Goal: Information Seeking & Learning: Learn about a topic

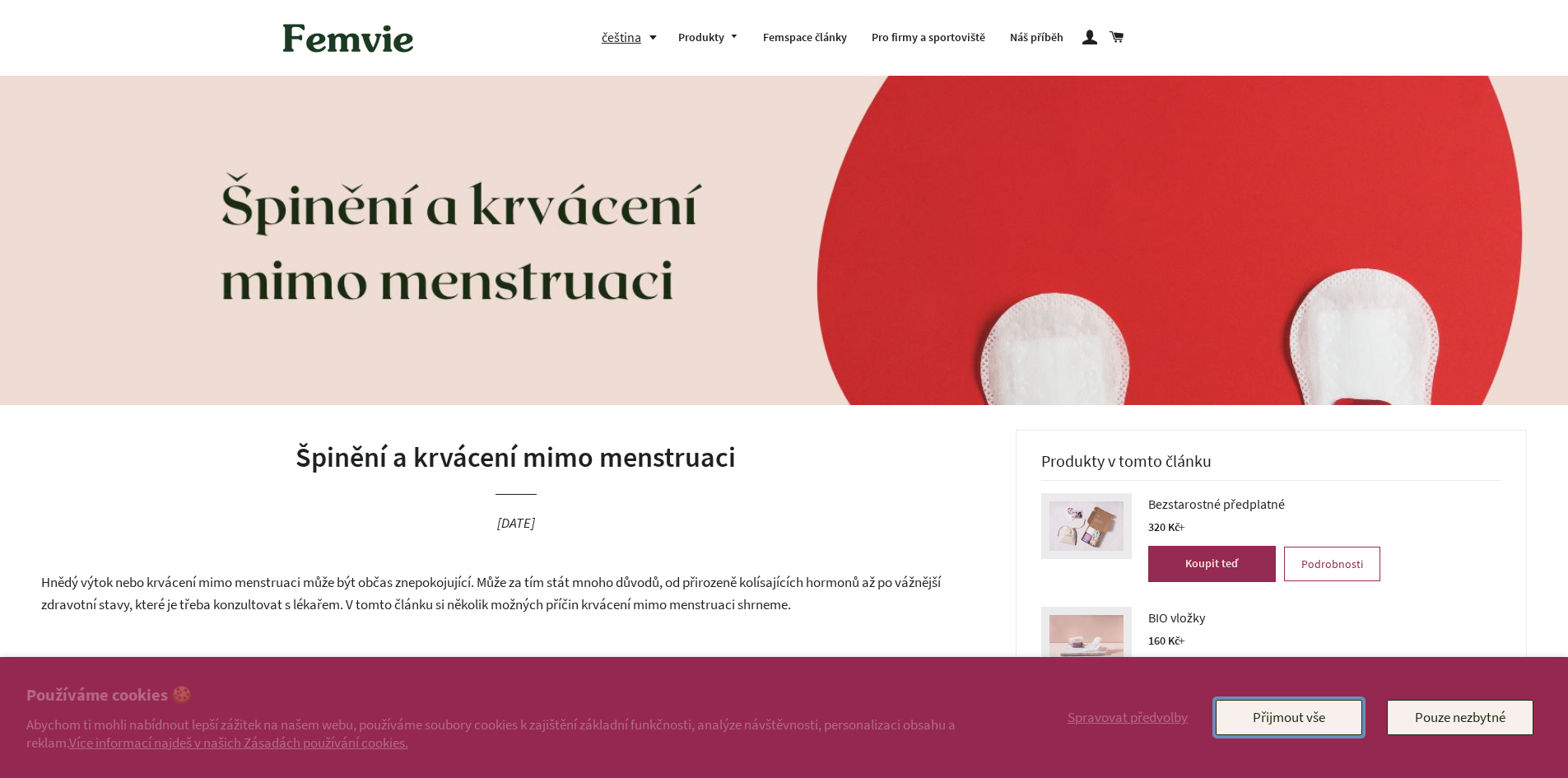
click at [1321, 716] on button "Přijmout vše" at bounding box center [1289, 716] width 147 height 34
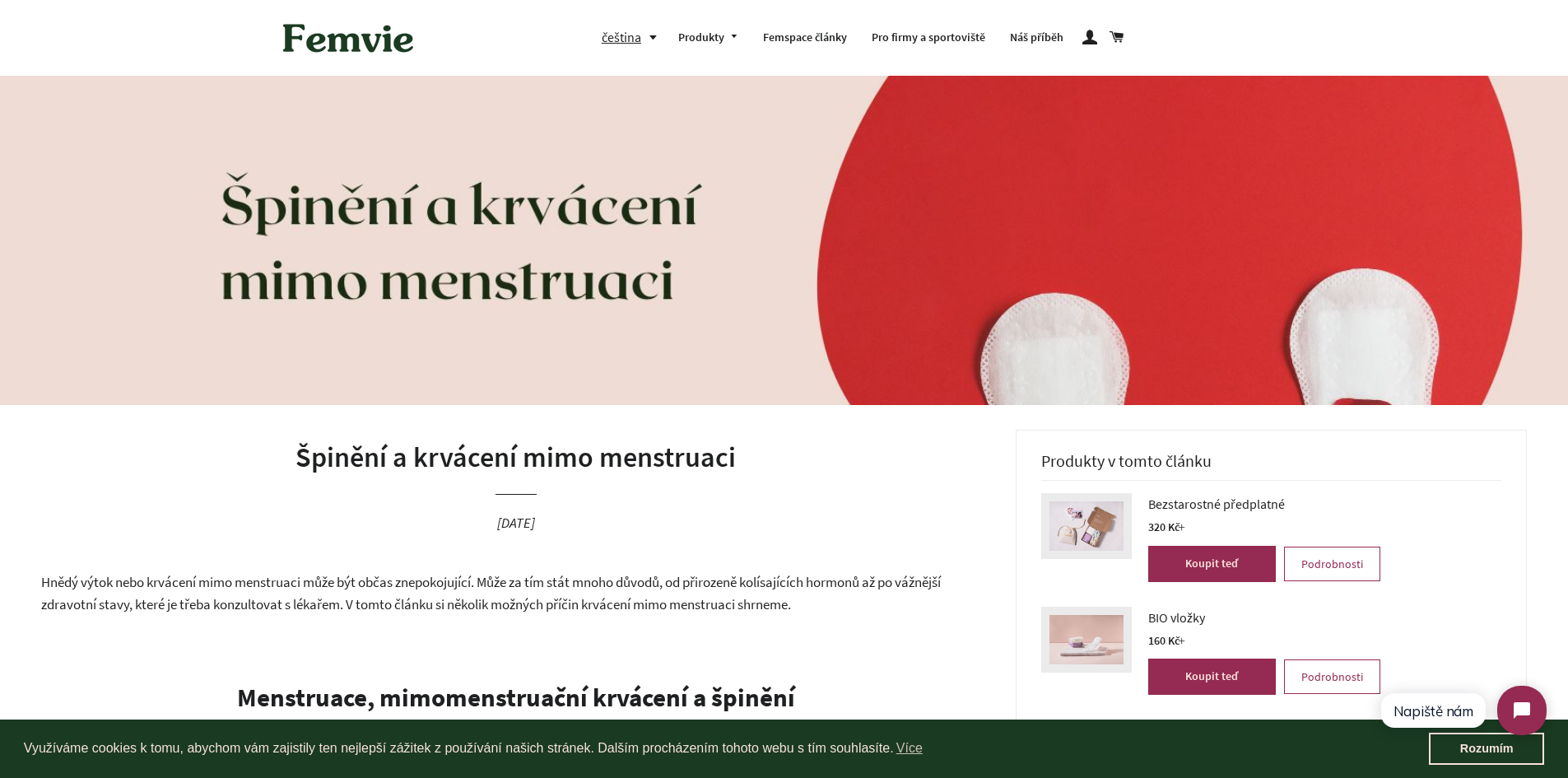
drag, startPoint x: 36, startPoint y: 580, endPoint x: 823, endPoint y: 595, distance: 787.1
click at [823, 595] on p "Hnědý výtok nebo krvácení mimo menstruaci může být občas znepokojující. Může za…" at bounding box center [516, 593] width 950 height 43
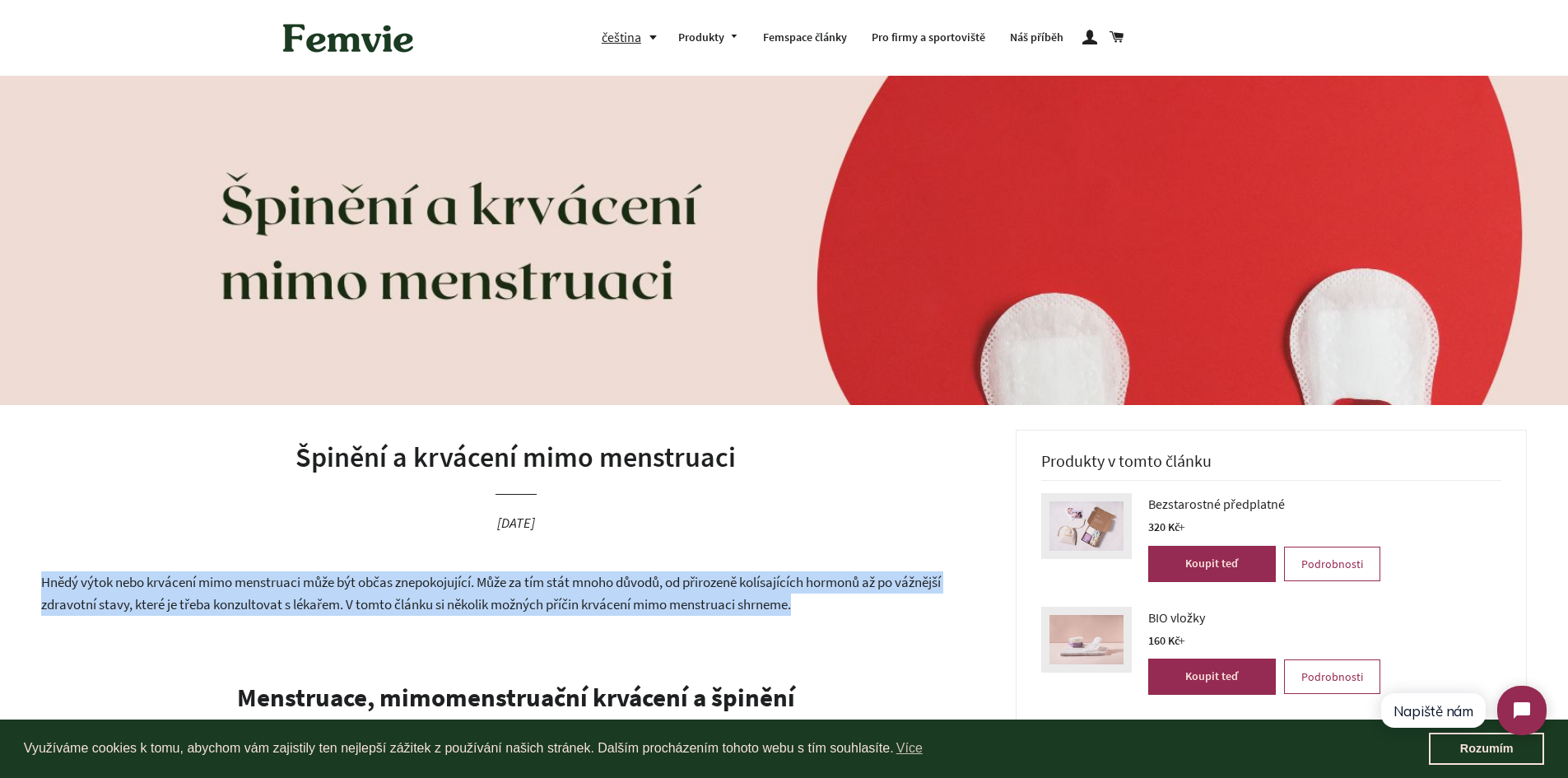
click at [823, 595] on p "Hnědý výtok nebo krvácení mimo menstruaci může být občas znepokojující. Může za…" at bounding box center [516, 593] width 950 height 43
click at [822, 595] on p "Hnědý výtok nebo krvácení mimo menstruaci může být občas znepokojující. Může za…" at bounding box center [516, 593] width 950 height 43
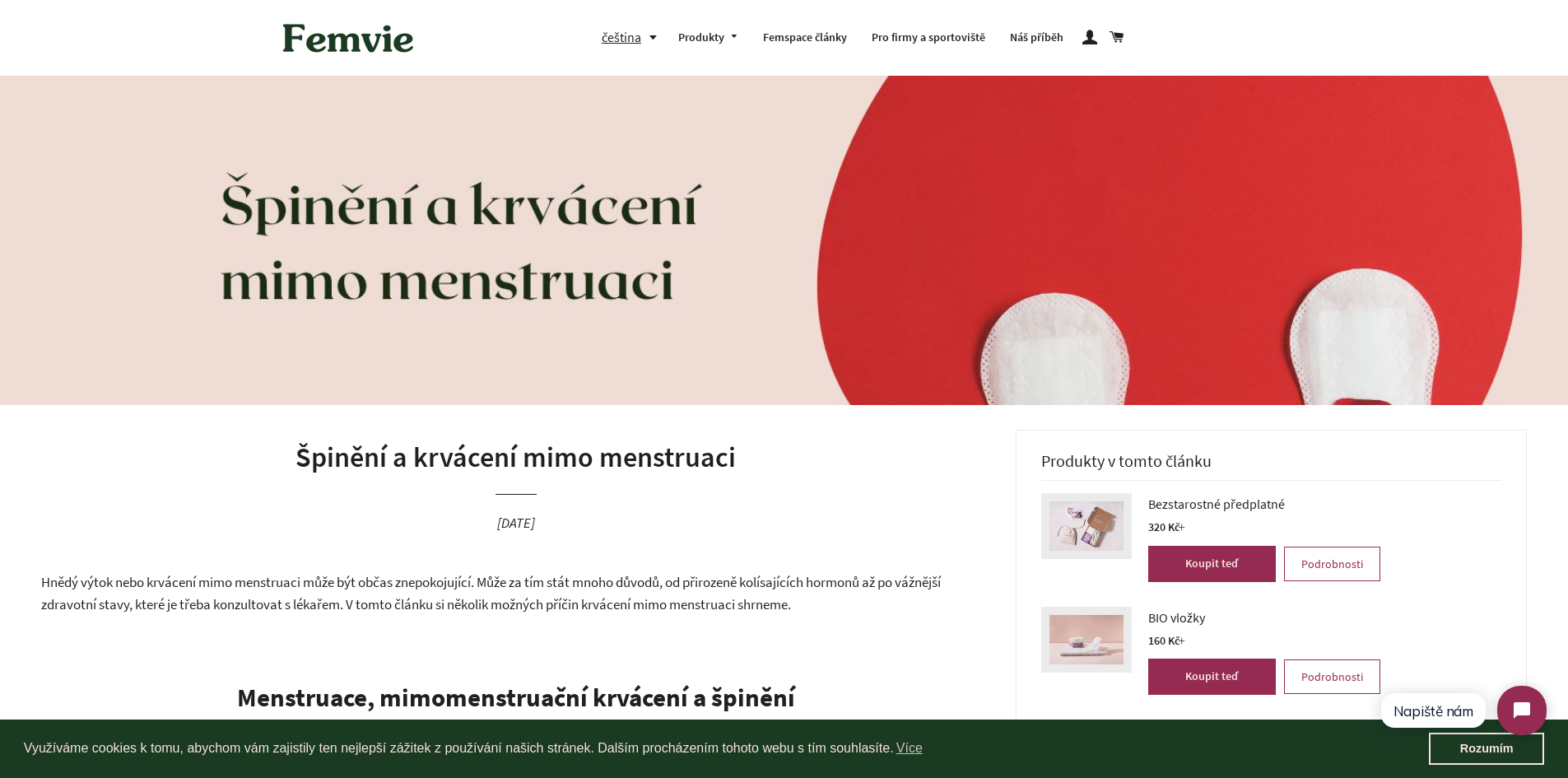
click at [822, 595] on p "Hnědý výtok nebo krvácení mimo menstruaci může být občas znepokojující. Může za…" at bounding box center [516, 593] width 950 height 43
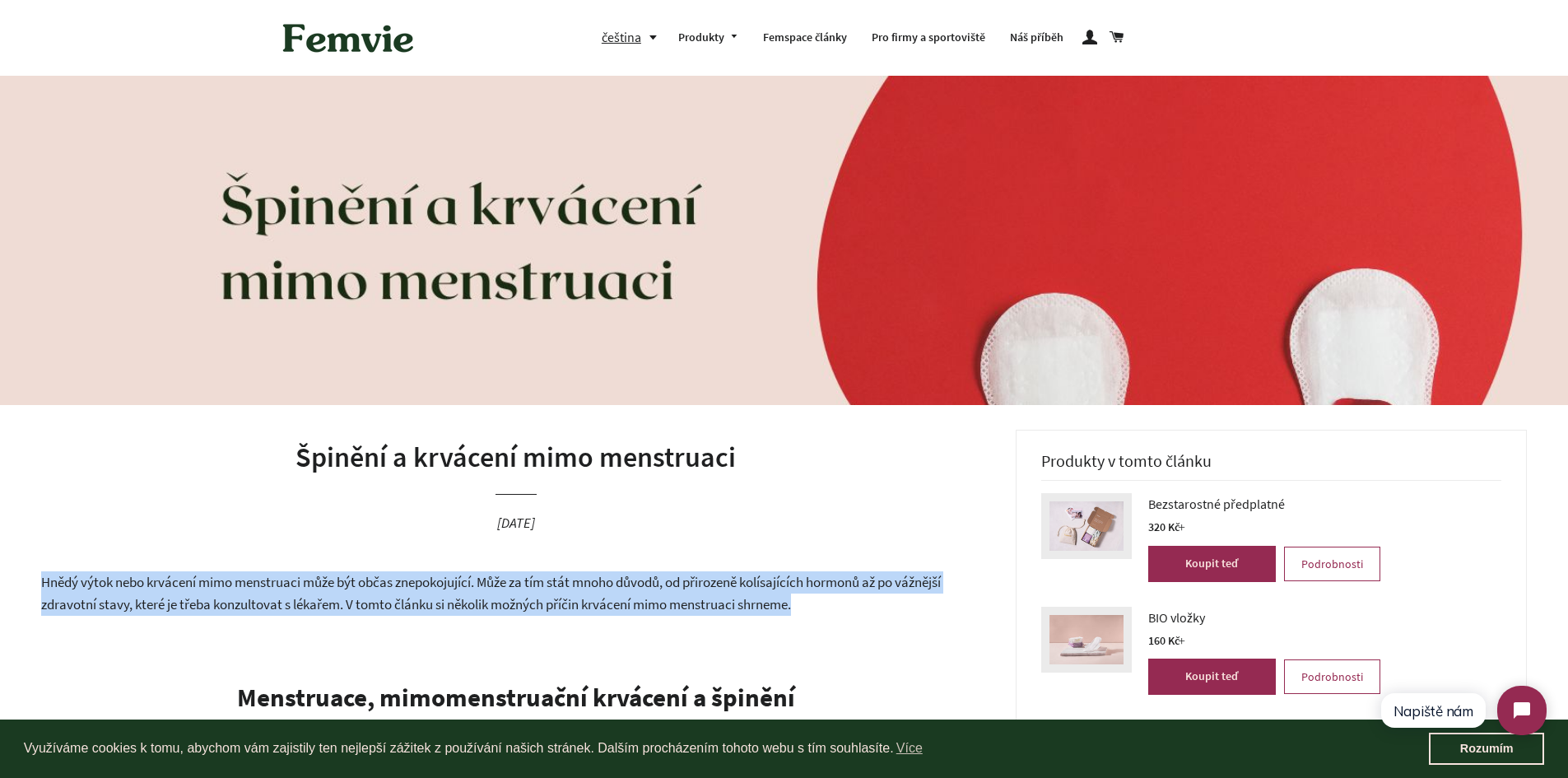
click at [822, 595] on p "Hnědý výtok nebo krvácení mimo menstruaci může být občas znepokojující. Může za…" at bounding box center [516, 593] width 950 height 43
click at [802, 593] on p "Hnědý výtok nebo krvácení mimo menstruaci může být občas znepokojující. Může za…" at bounding box center [516, 593] width 950 height 43
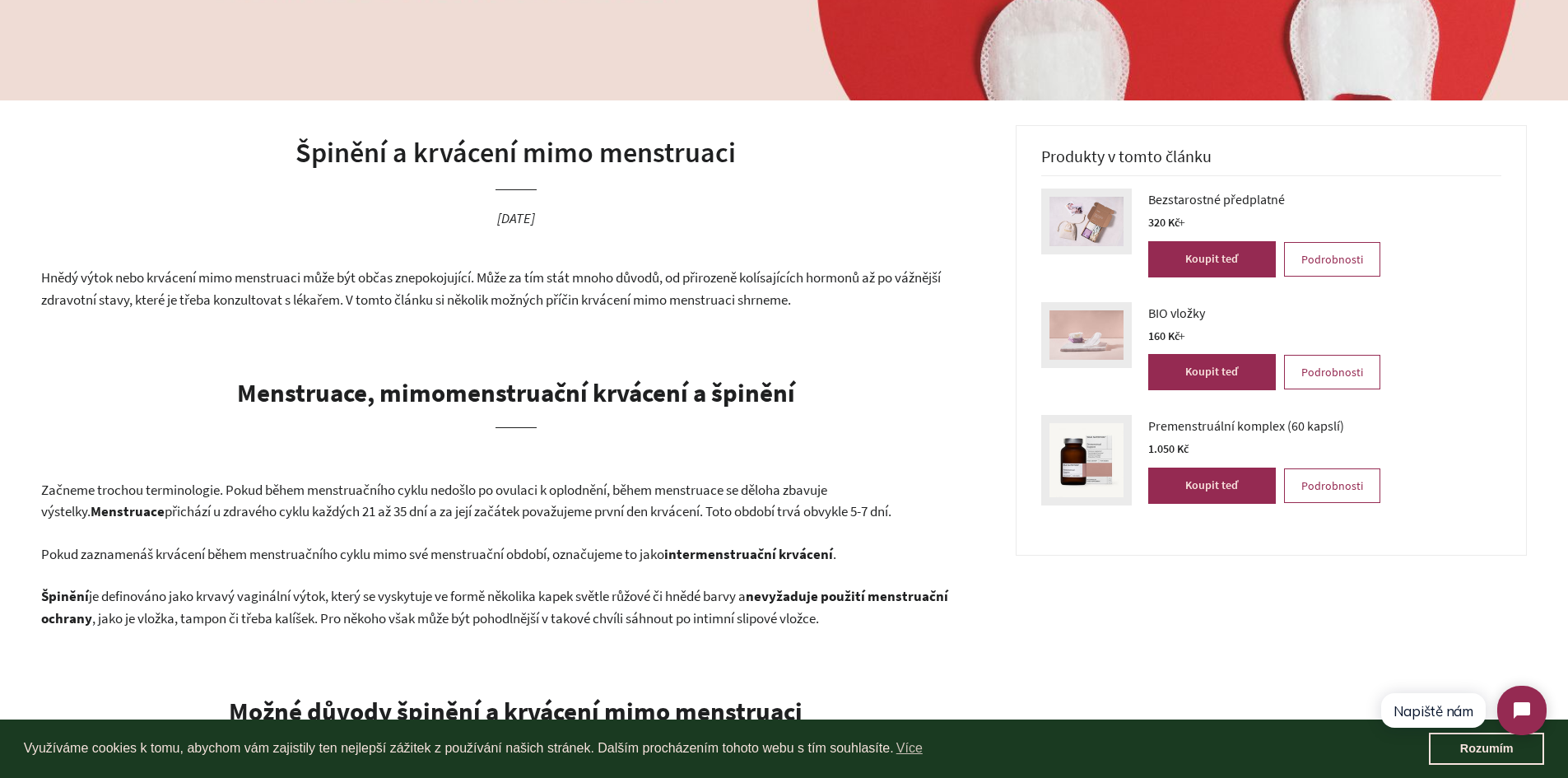
scroll to position [329, 0]
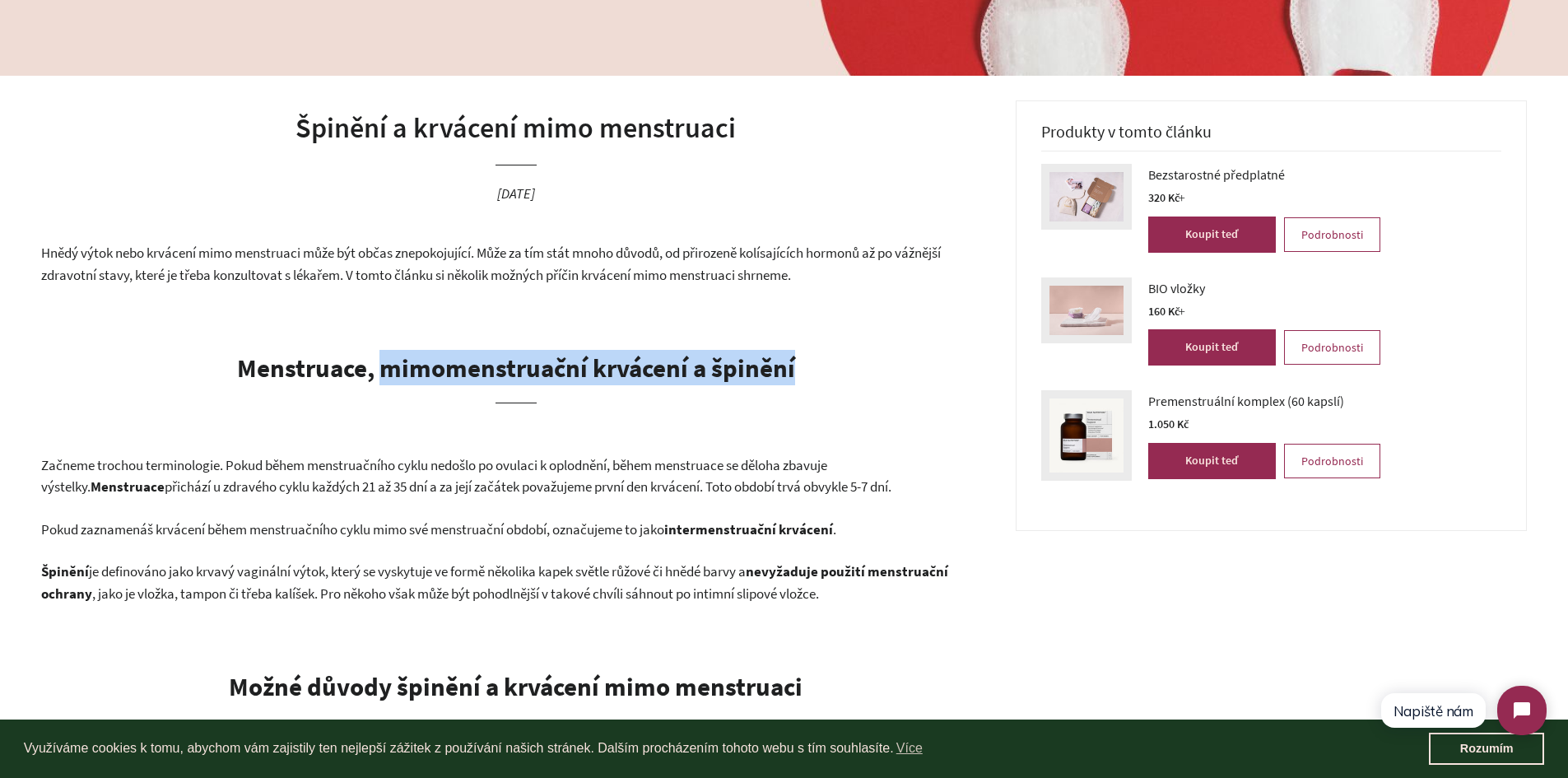
drag, startPoint x: 384, startPoint y: 368, endPoint x: 846, endPoint y: 385, distance: 462.3
click at [846, 385] on h2 "Menstruace, mimomenstruační krvácení a špinění" at bounding box center [516, 376] width 950 height 52
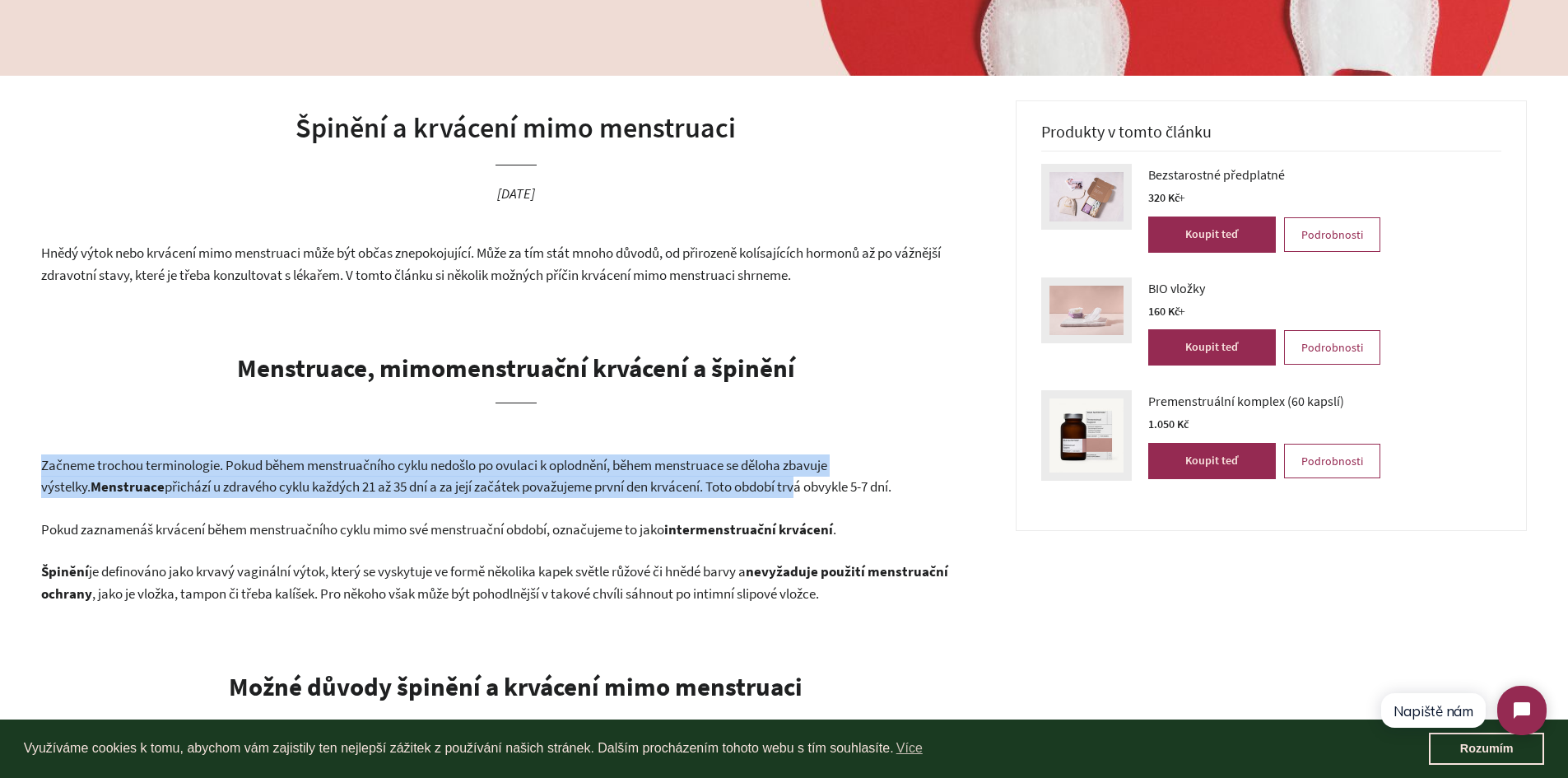
drag, startPoint x: 39, startPoint y: 465, endPoint x: 682, endPoint y: 497, distance: 643.8
click at [681, 497] on p "Začneme trochou terminologie. Pokud během menstruačního cyklu nedošlo po ovulac…" at bounding box center [516, 476] width 950 height 43
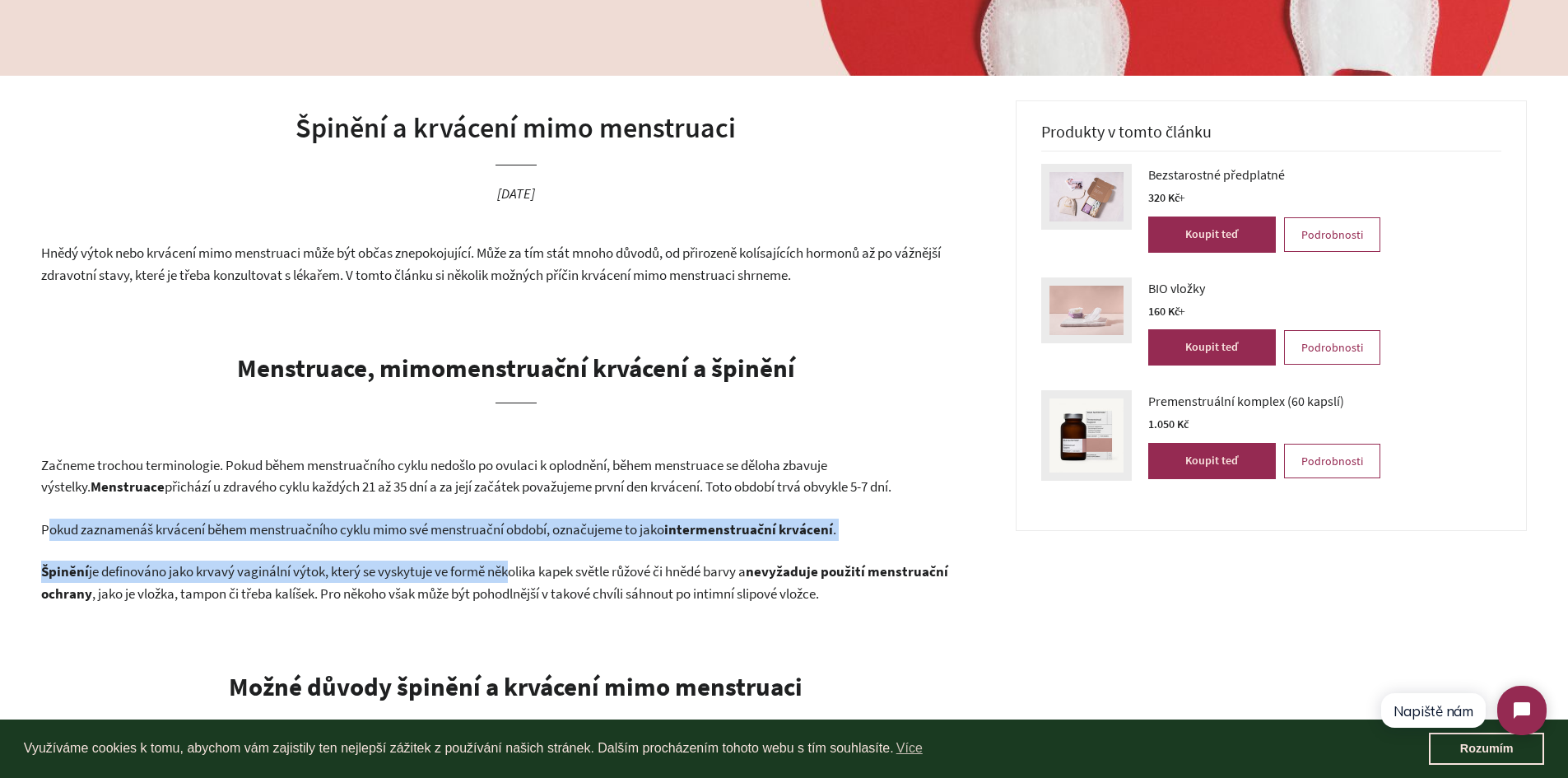
drag, startPoint x: 51, startPoint y: 530, endPoint x: 514, endPoint y: 549, distance: 463.4
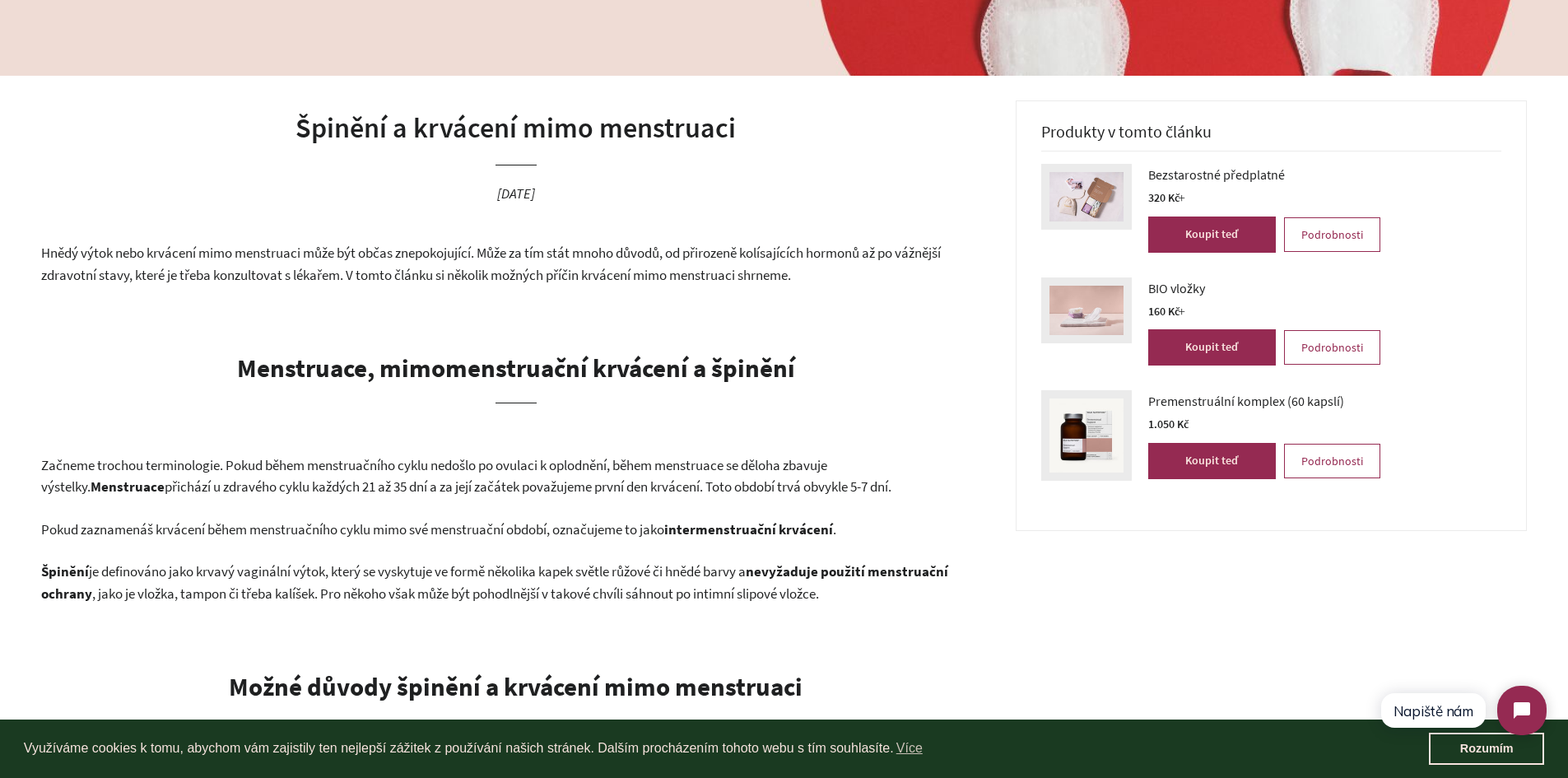
click at [557, 525] on span "Pokud zaznamenáš krvácení během menstruačního cyklu mimo své menstruační období…" at bounding box center [352, 529] width 623 height 18
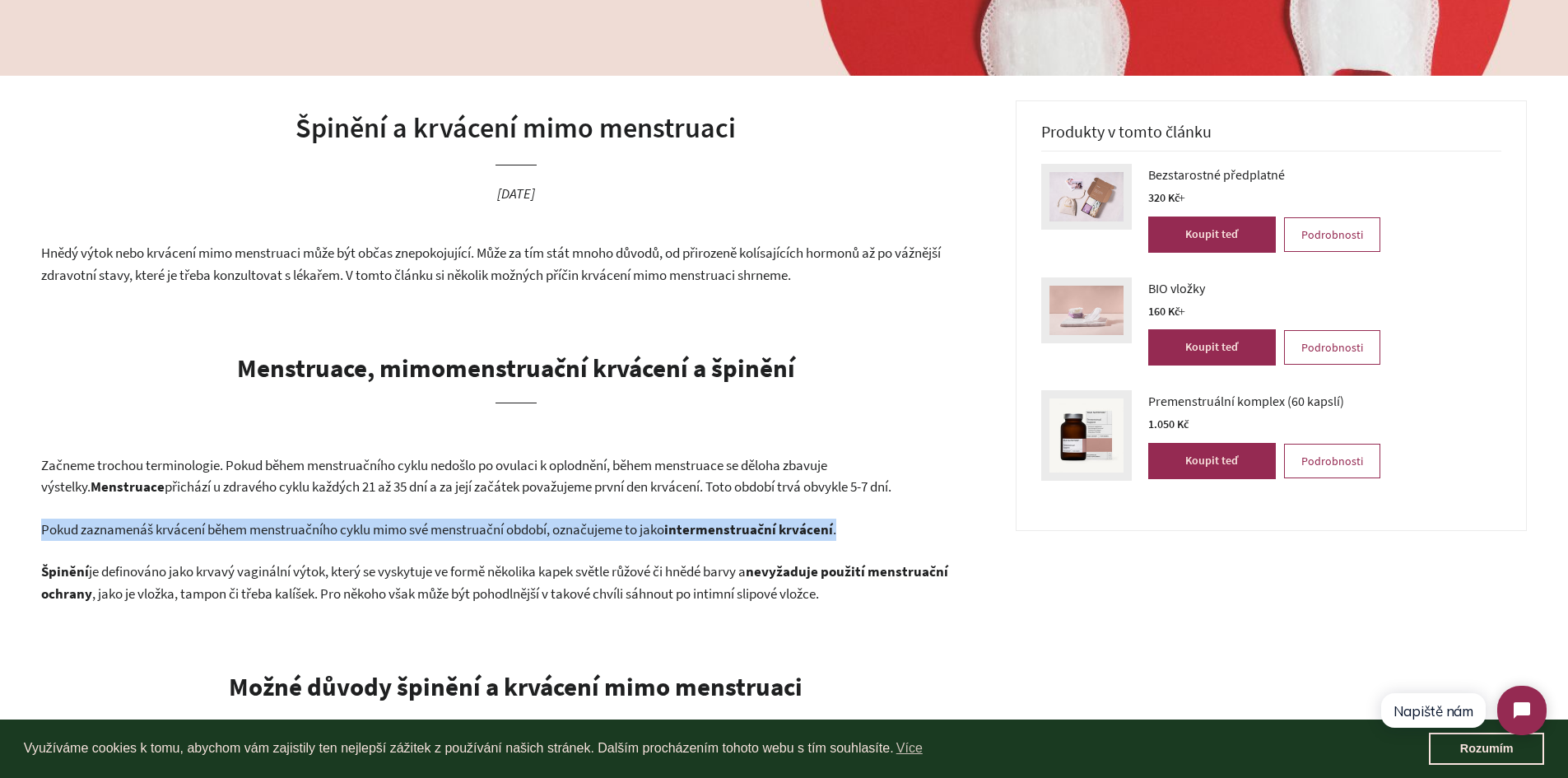
click at [557, 525] on span "Pokud zaznamenáš krvácení během menstruačního cyklu mimo své menstruační období…" at bounding box center [352, 529] width 623 height 18
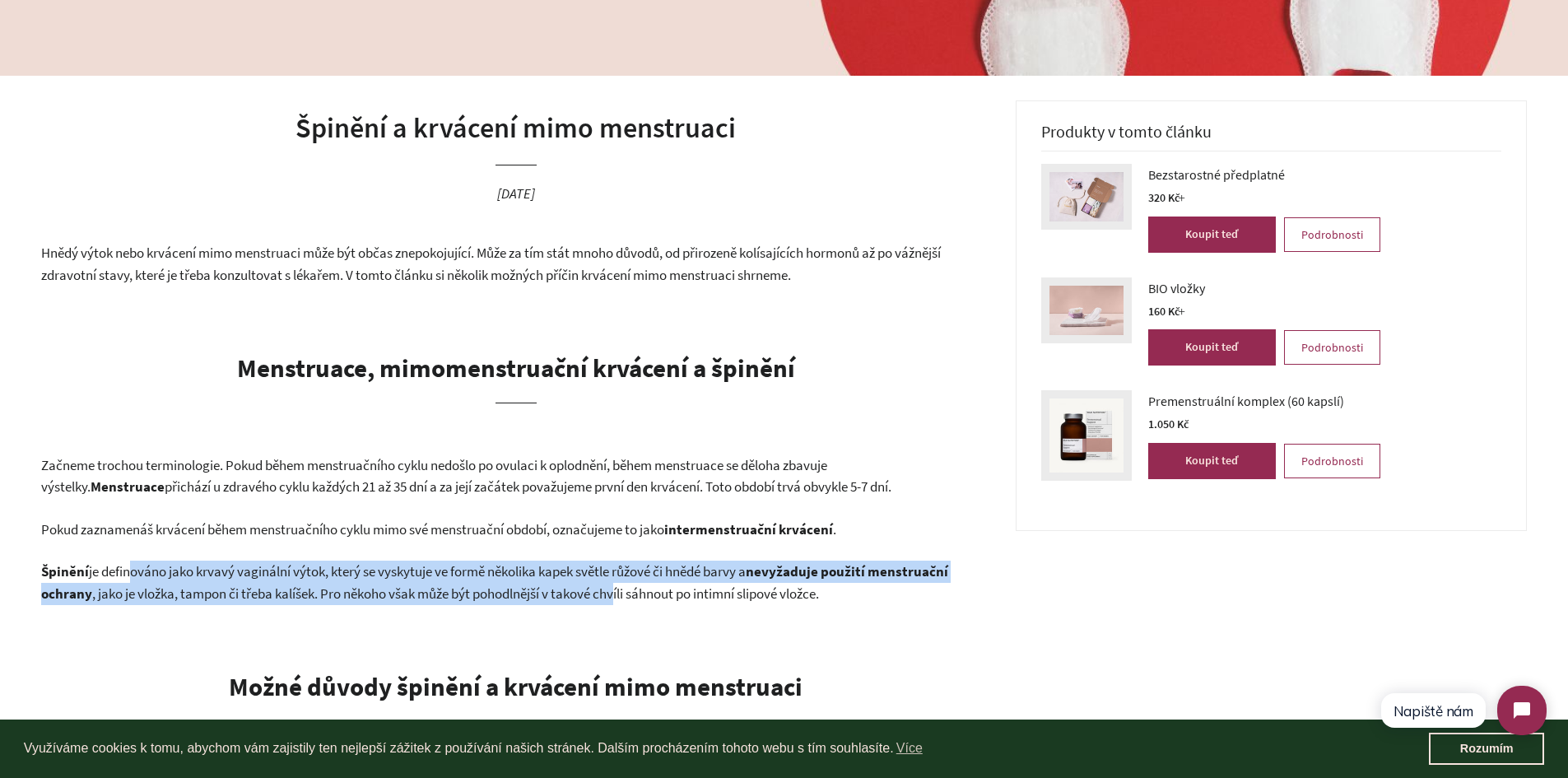
drag, startPoint x: 126, startPoint y: 573, endPoint x: 622, endPoint y: 583, distance: 496.1
click at [622, 583] on p "Špinění je definováno jako krvavý vaginální výtok, který se vyskytuje ve formě …" at bounding box center [516, 583] width 950 height 43
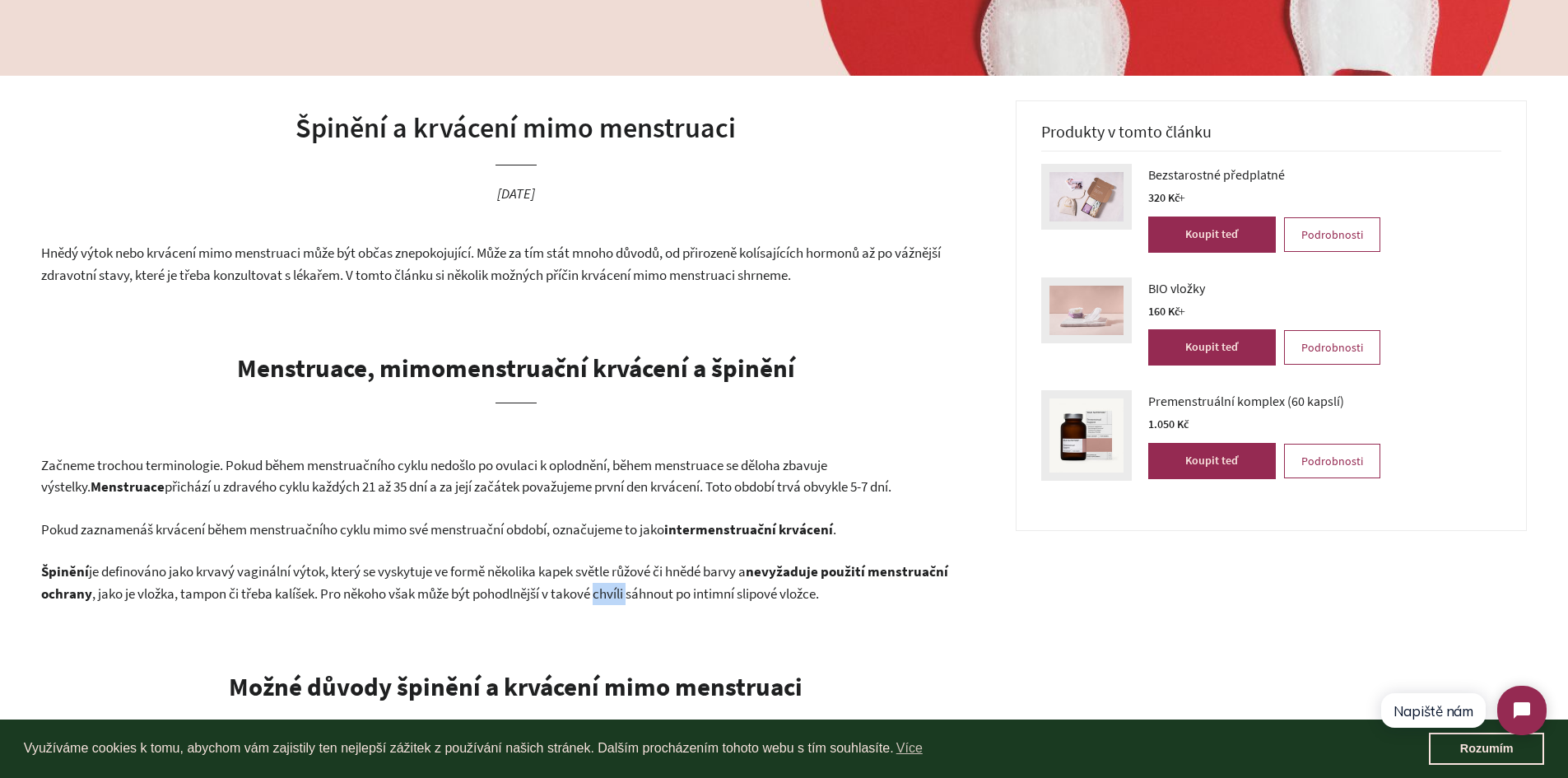
click at [622, 583] on p "Špinění je definováno jako krvavý vaginální výtok, který se vyskytuje ve formě …" at bounding box center [516, 583] width 950 height 43
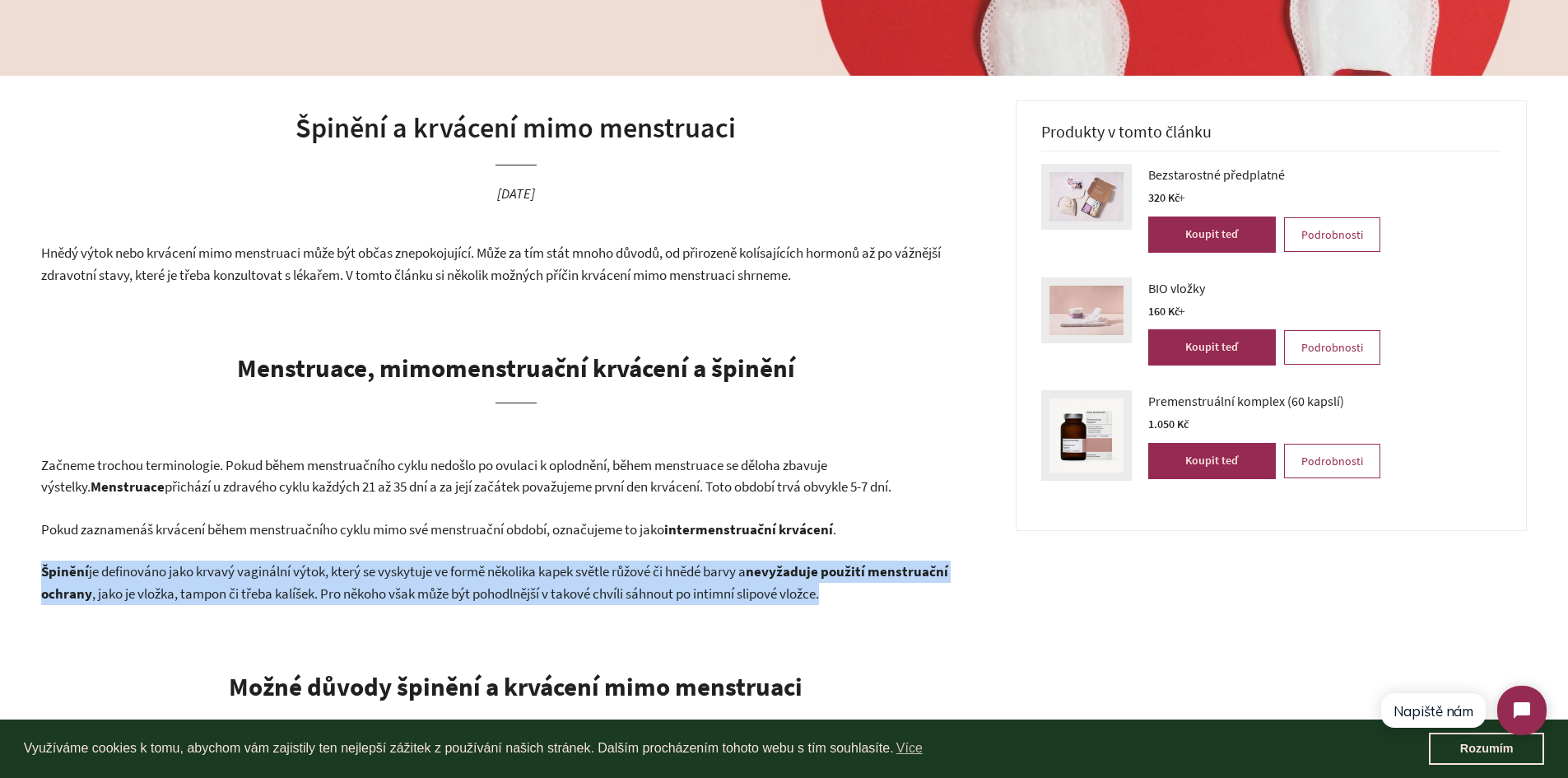
click at [622, 583] on p "Špinění je definováno jako krvavý vaginální výtok, který se vyskytuje ve formě …" at bounding box center [516, 583] width 950 height 43
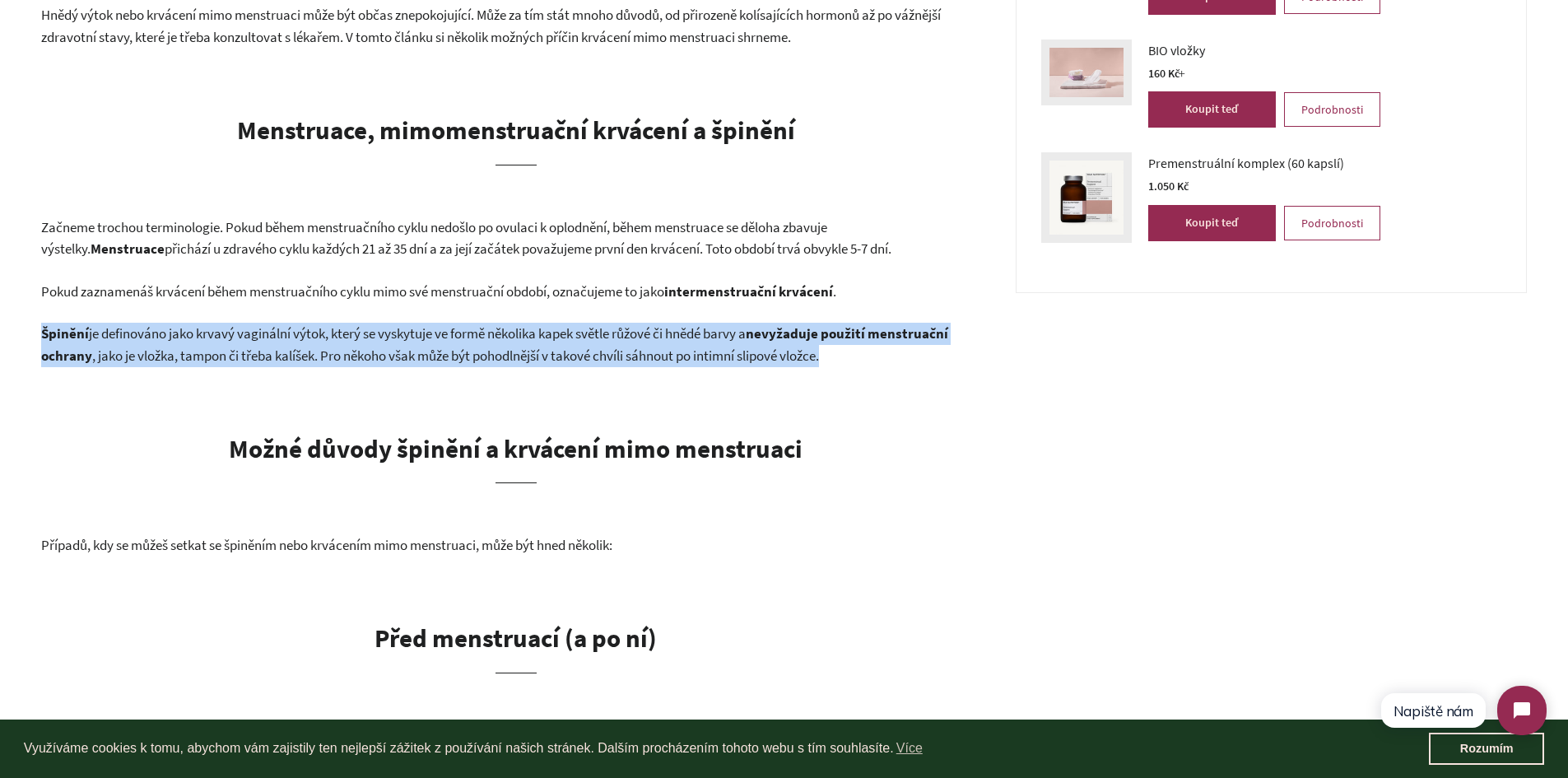
scroll to position [576, 0]
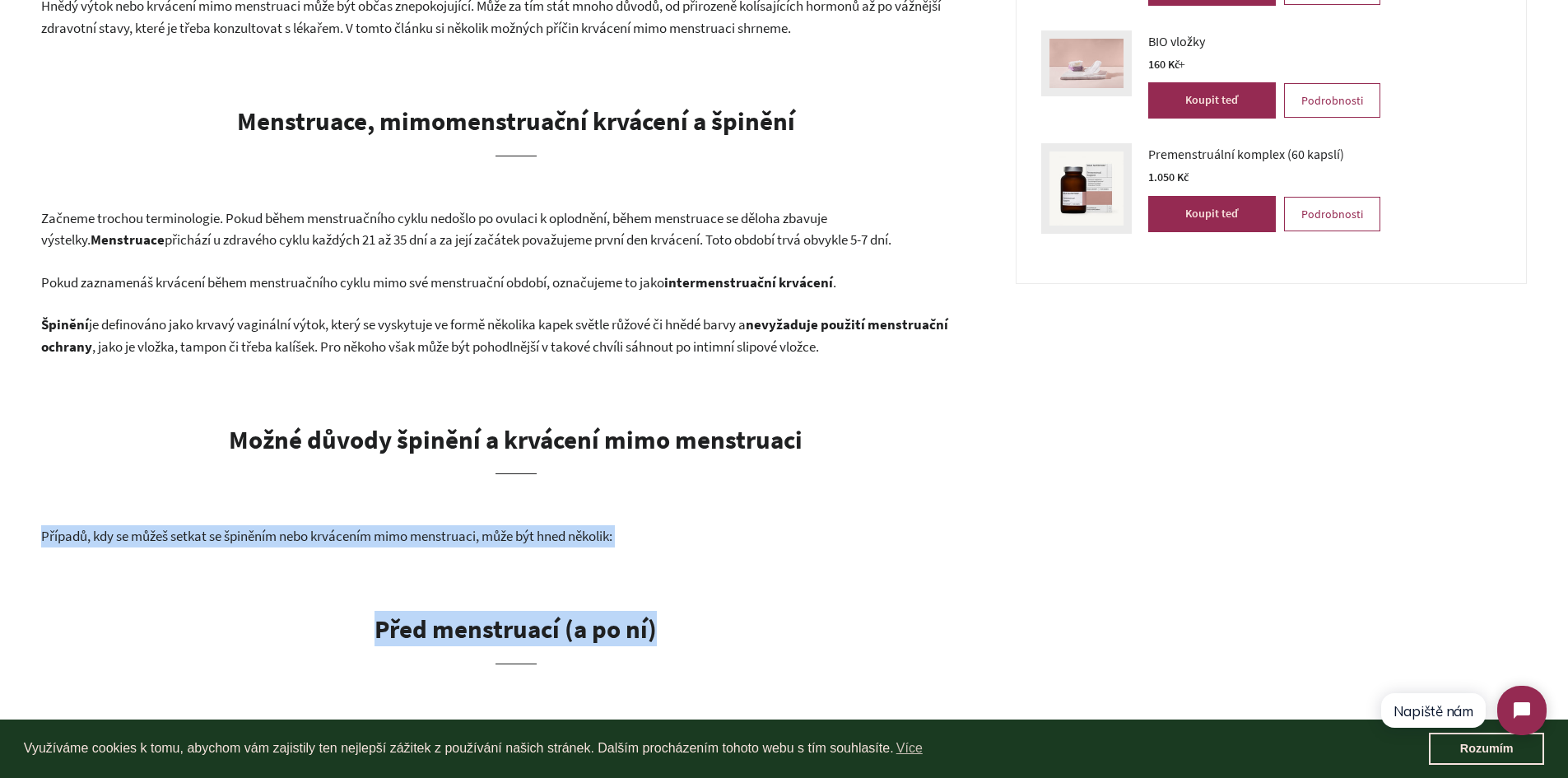
drag, startPoint x: 42, startPoint y: 531, endPoint x: 744, endPoint y: 555, distance: 702.4
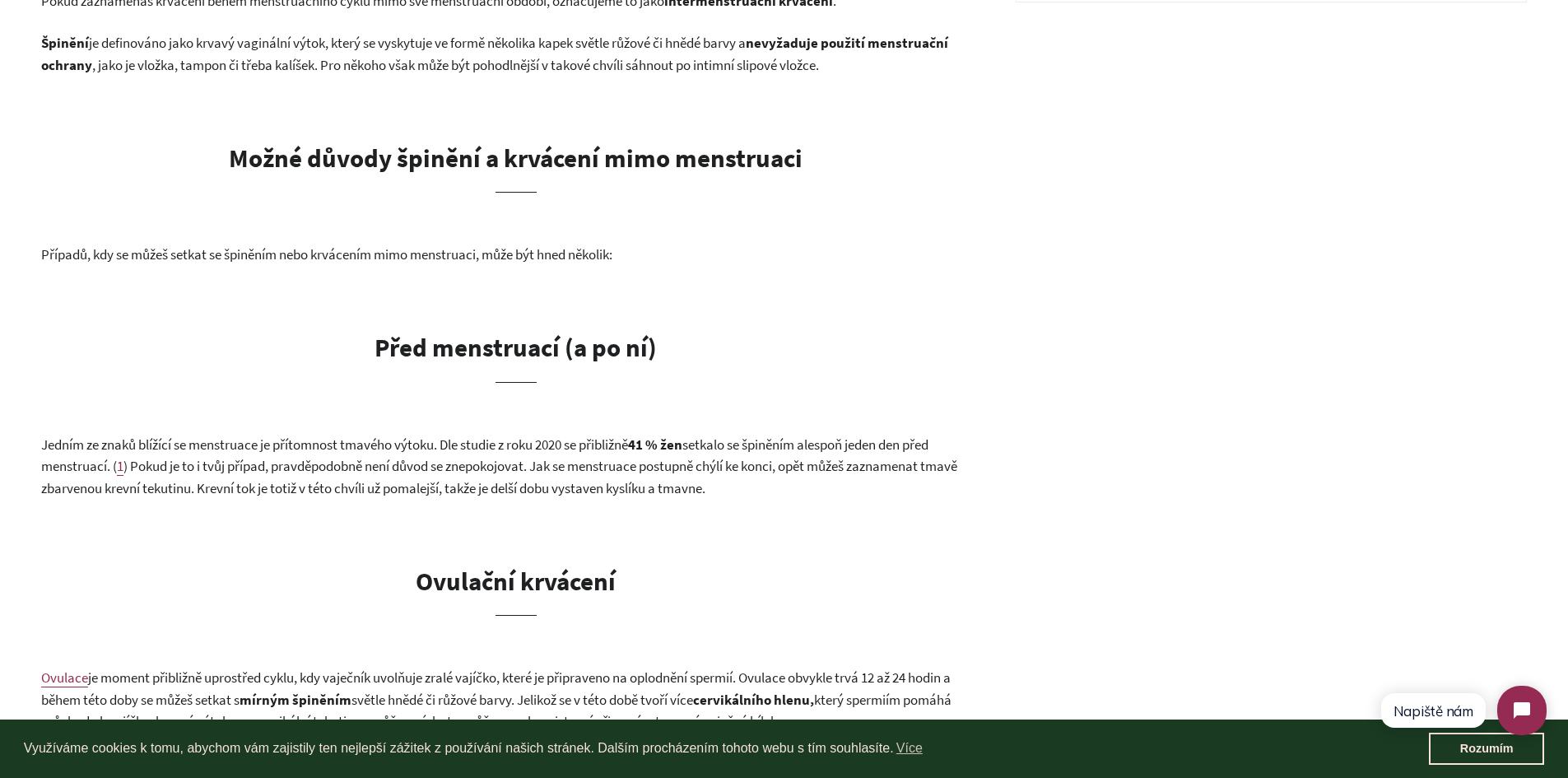
scroll to position [906, 0]
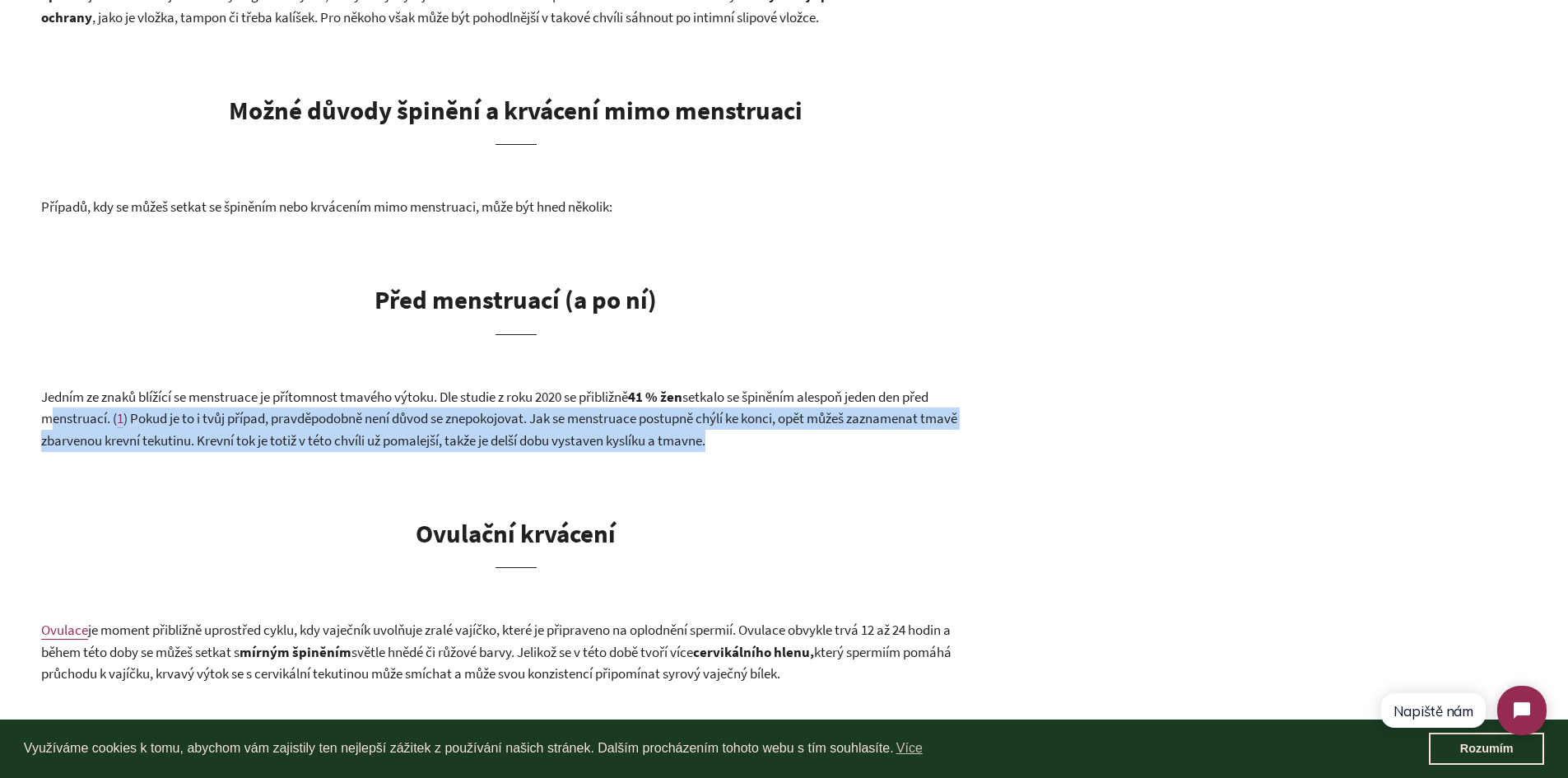
drag, startPoint x: 0, startPoint y: 429, endPoint x: 796, endPoint y: 442, distance: 796.1
click at [796, 442] on p "Jedním ze znaků blížící se menstruace je přítomnost tmavého výtoku. Dle studie …" at bounding box center [516, 419] width 950 height 66
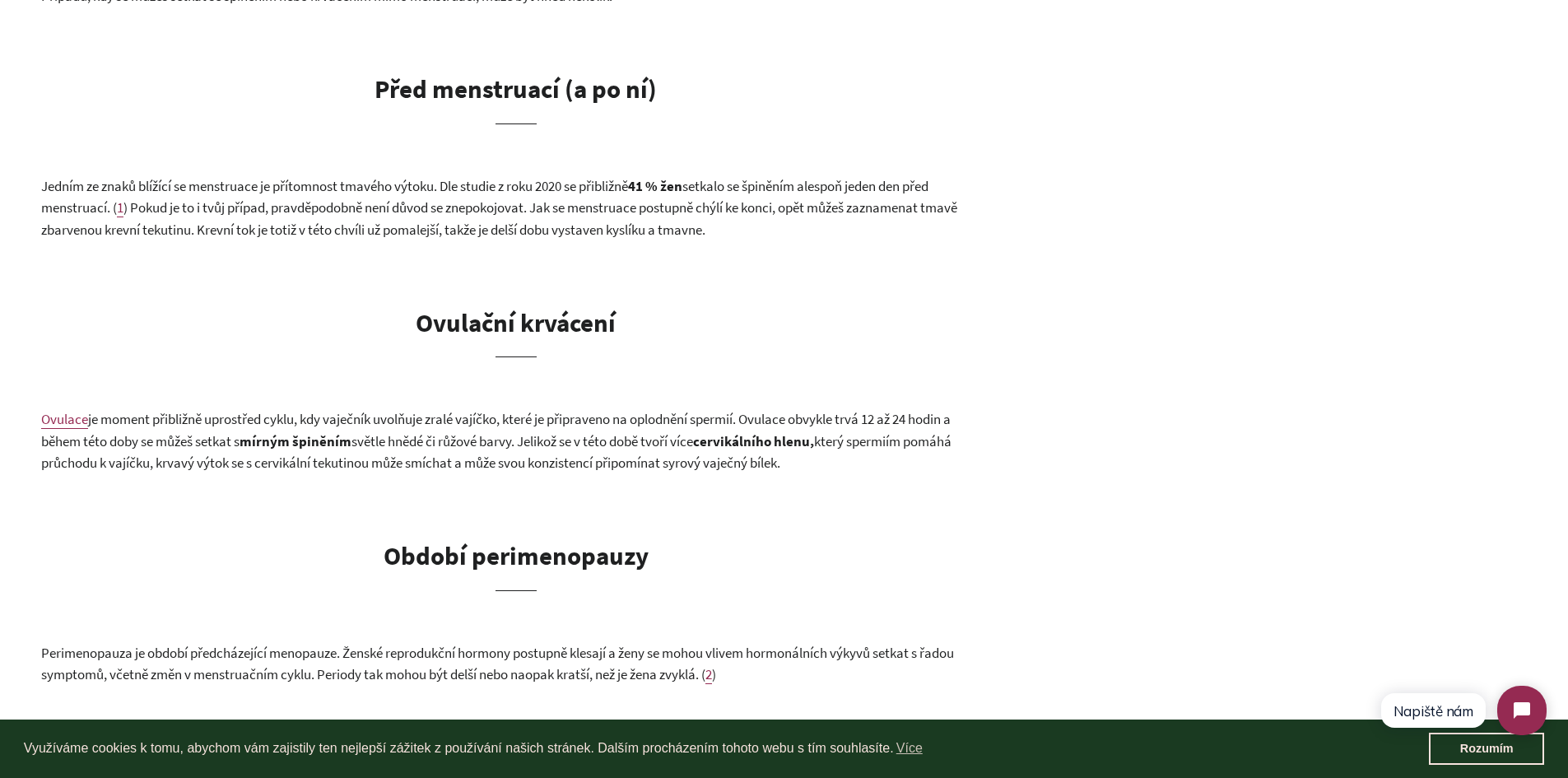
scroll to position [1153, 0]
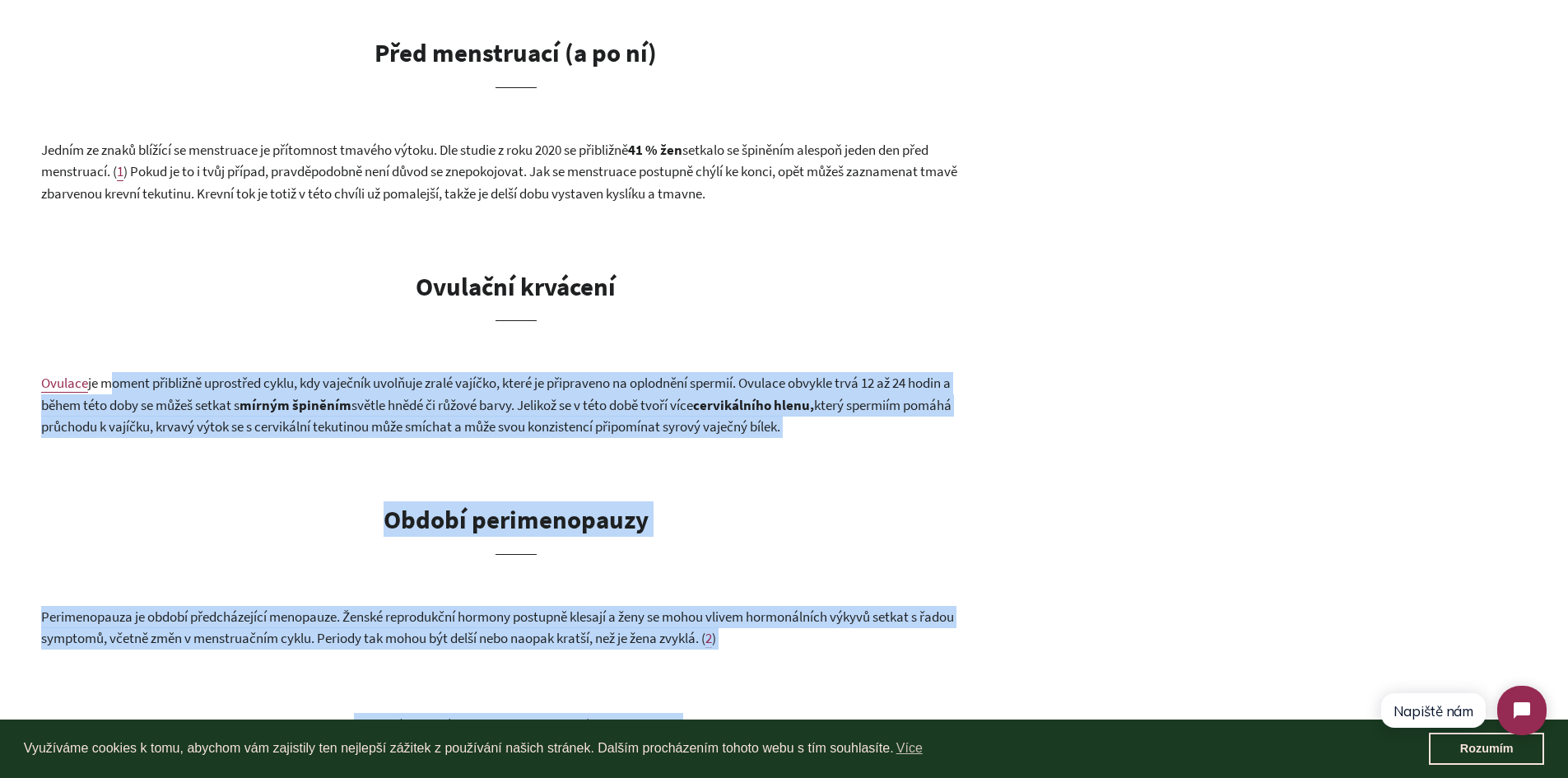
drag, startPoint x: 103, startPoint y: 383, endPoint x: 1012, endPoint y: 394, distance: 909.1
click at [1012, 394] on div "Špinění a krvácení mimo menstruaci [DATE] Hnědý výtok nebo krvácení mimo menstr…" at bounding box center [784, 717] width 1568 height 2881
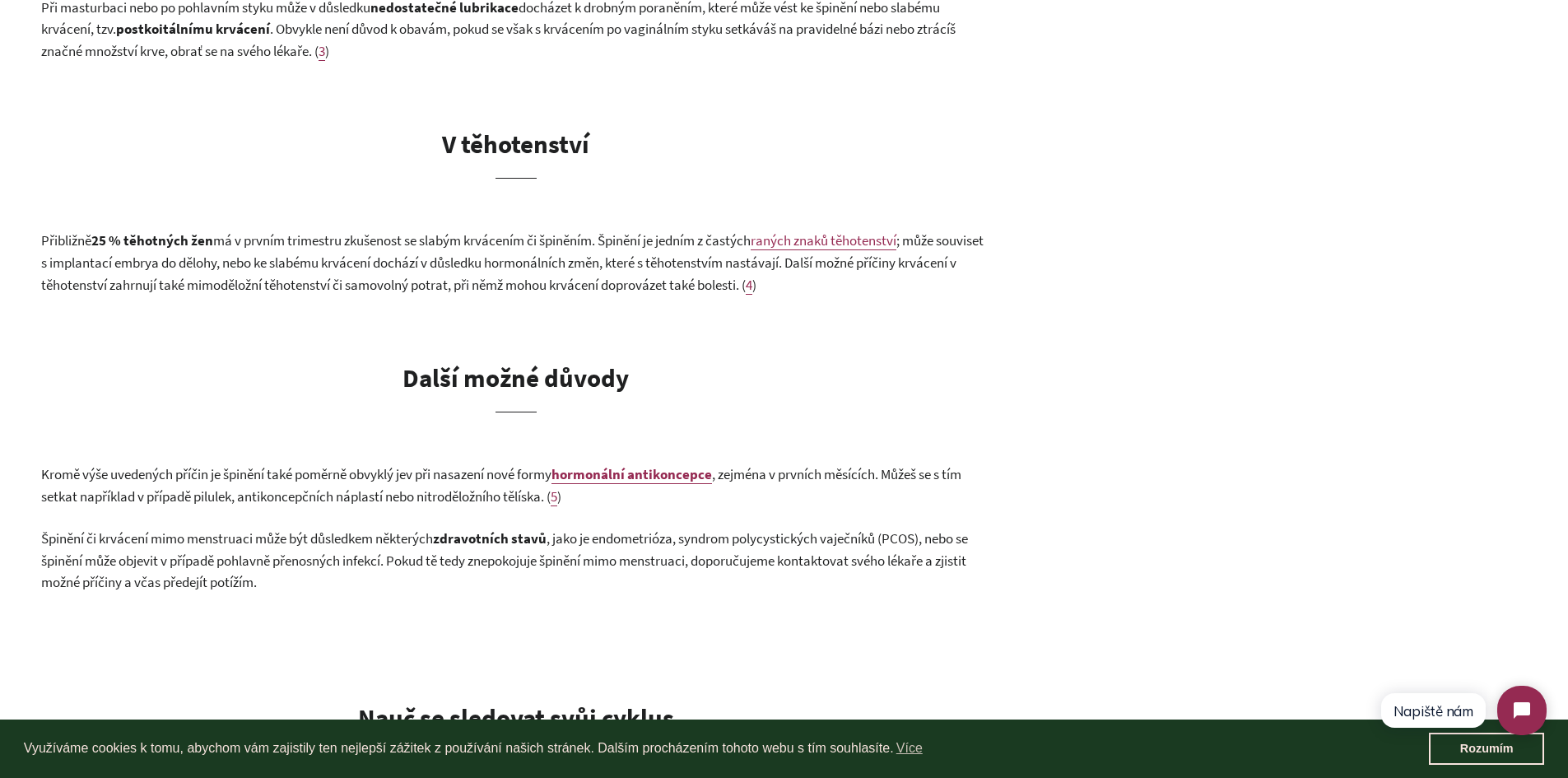
scroll to position [1976, 0]
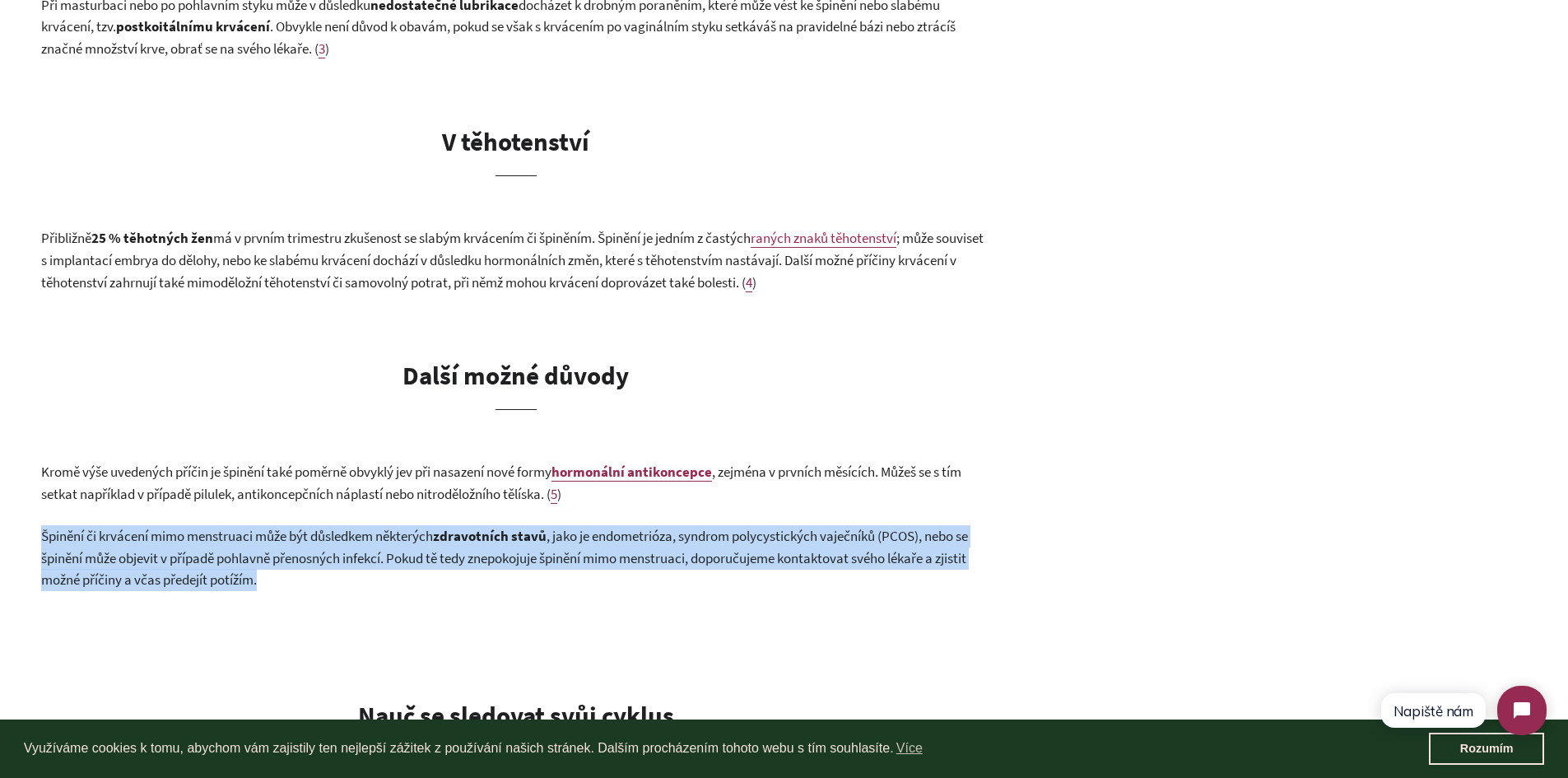
drag, startPoint x: 34, startPoint y: 540, endPoint x: 269, endPoint y: 601, distance: 242.8
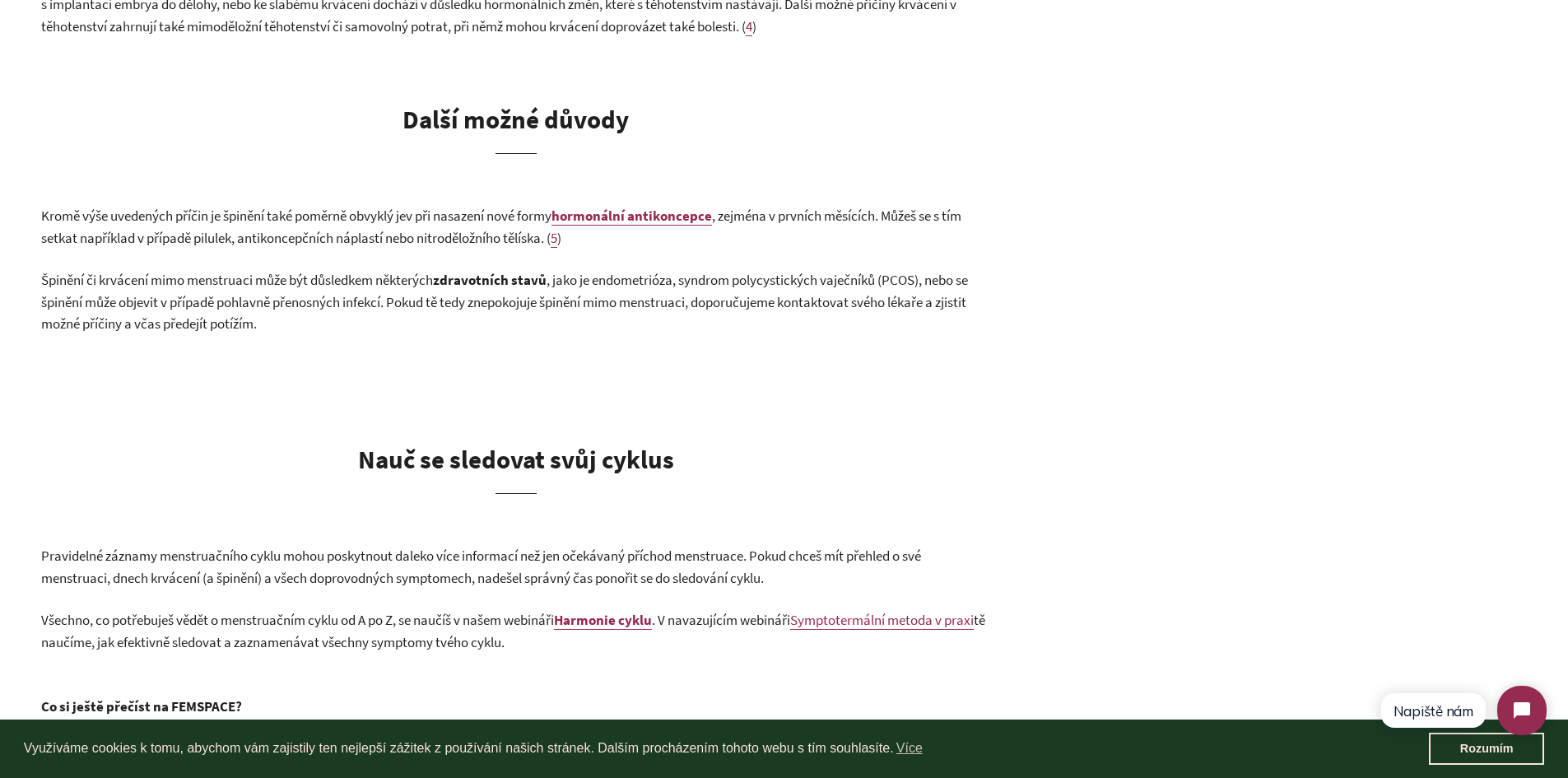
scroll to position [2387, 0]
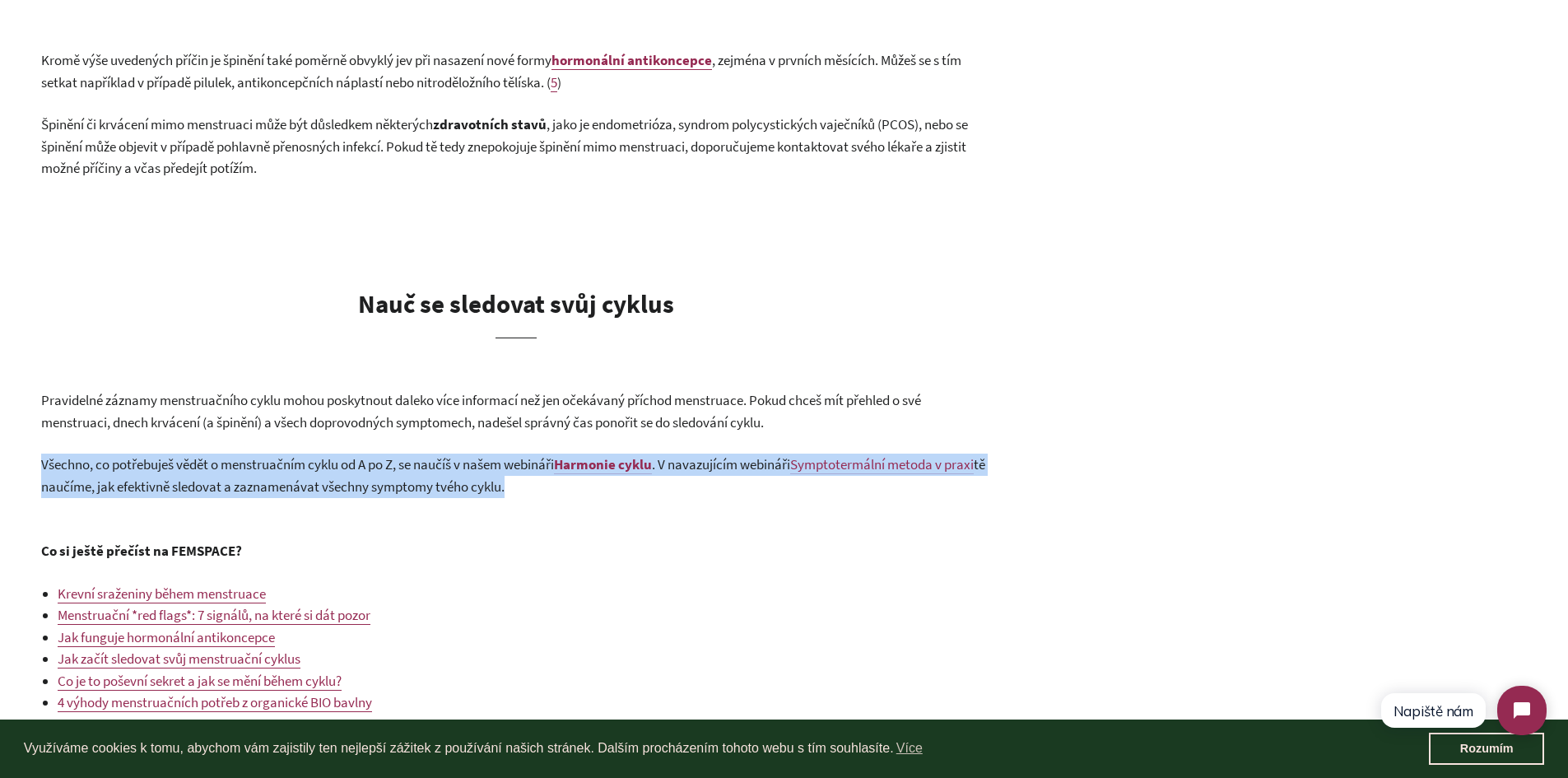
drag, startPoint x: 43, startPoint y: 469, endPoint x: 651, endPoint y: 515, distance: 609.7
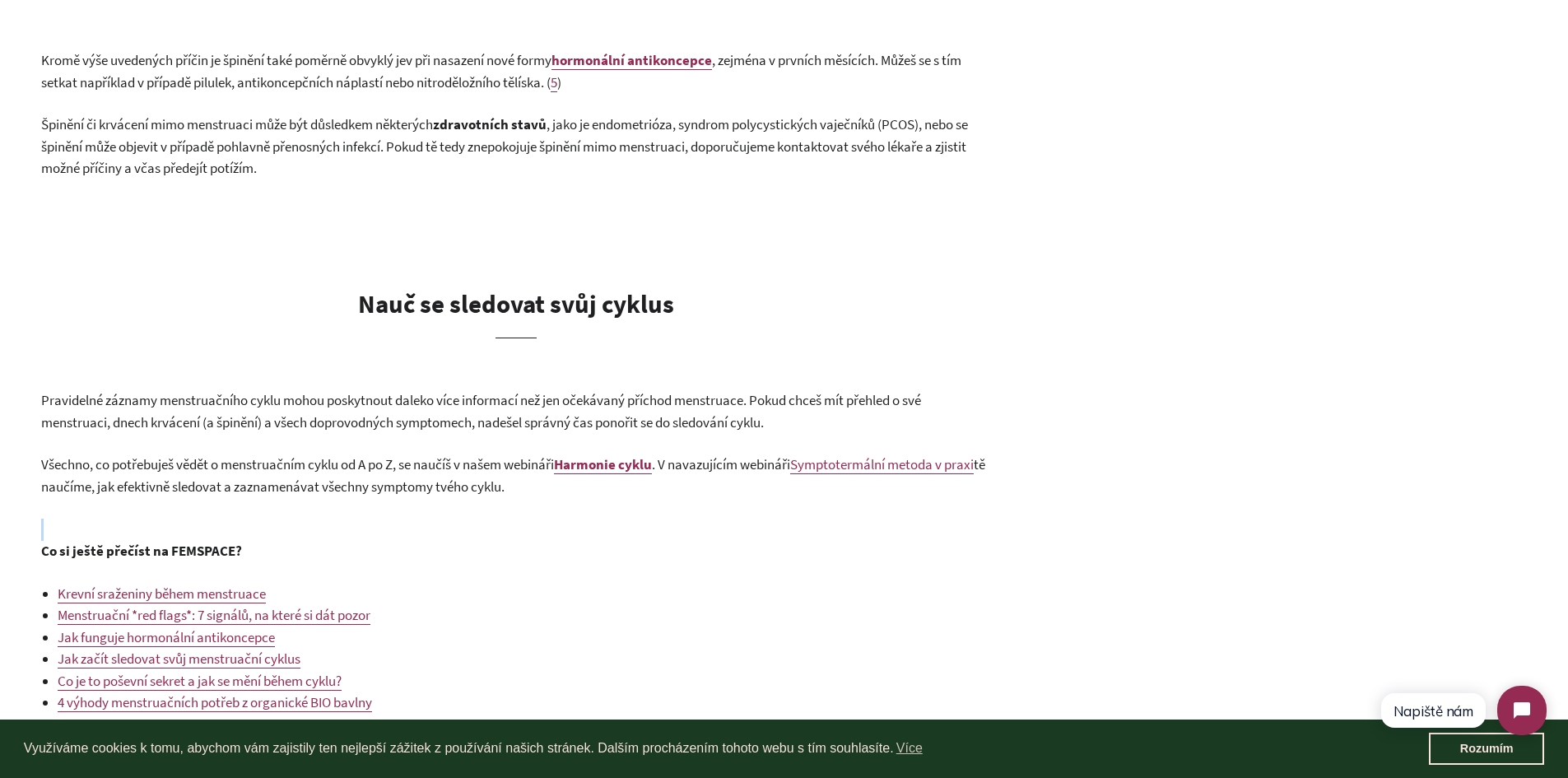
click at [497, 495] on span "tě naučíme, jak efektivně sledovat a zaznamenávat všechny symptomy tvého cyklu." at bounding box center [513, 475] width 945 height 41
click at [496, 483] on span "tě naučíme, jak efektivně sledovat a zaznamenávat všechny symptomy tvého cyklu." at bounding box center [513, 475] width 945 height 41
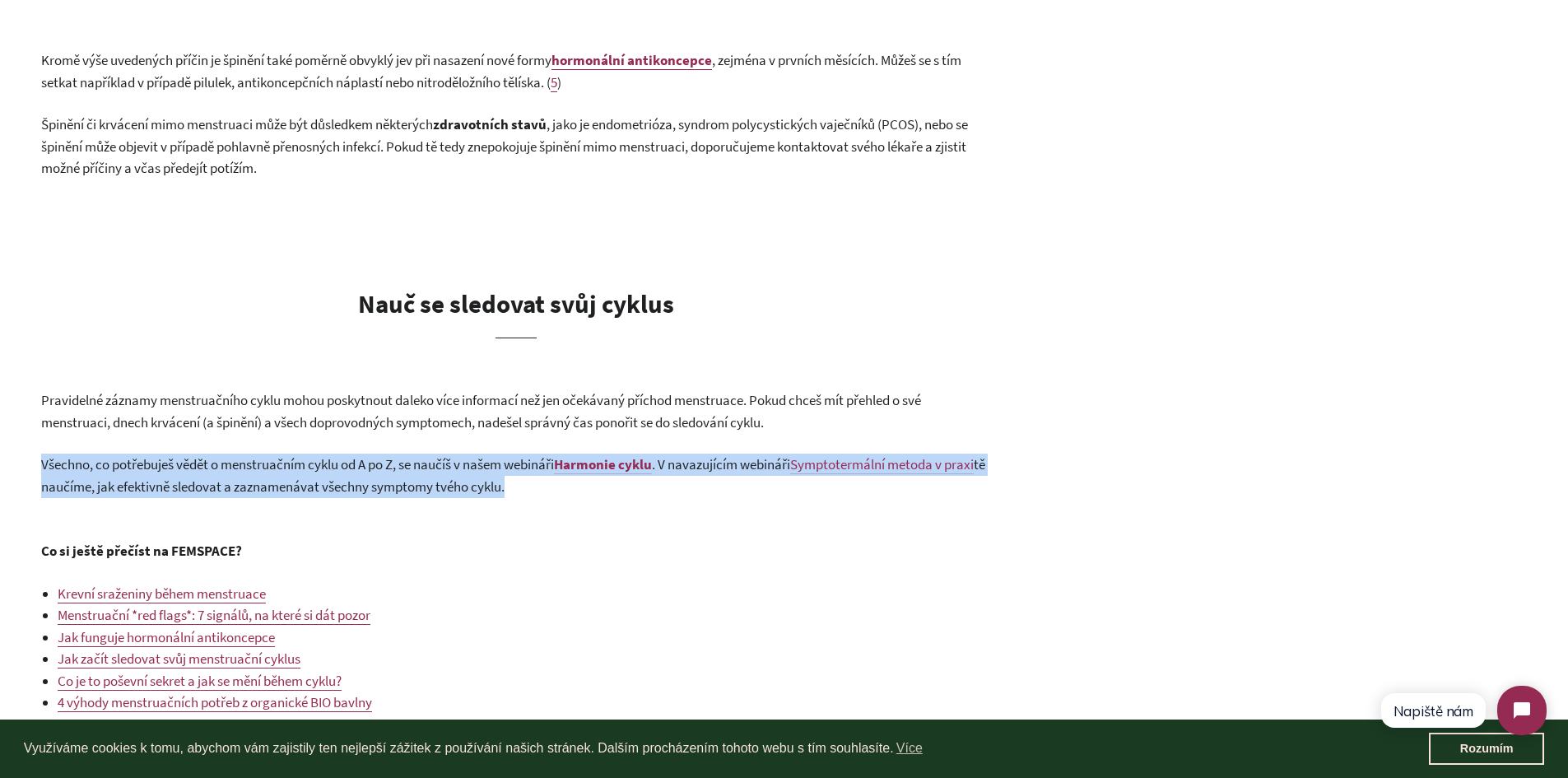
click at [496, 483] on span "tě naučíme, jak efektivně sledovat a zaznamenávat všechny symptomy tvého cyklu." at bounding box center [513, 475] width 945 height 41
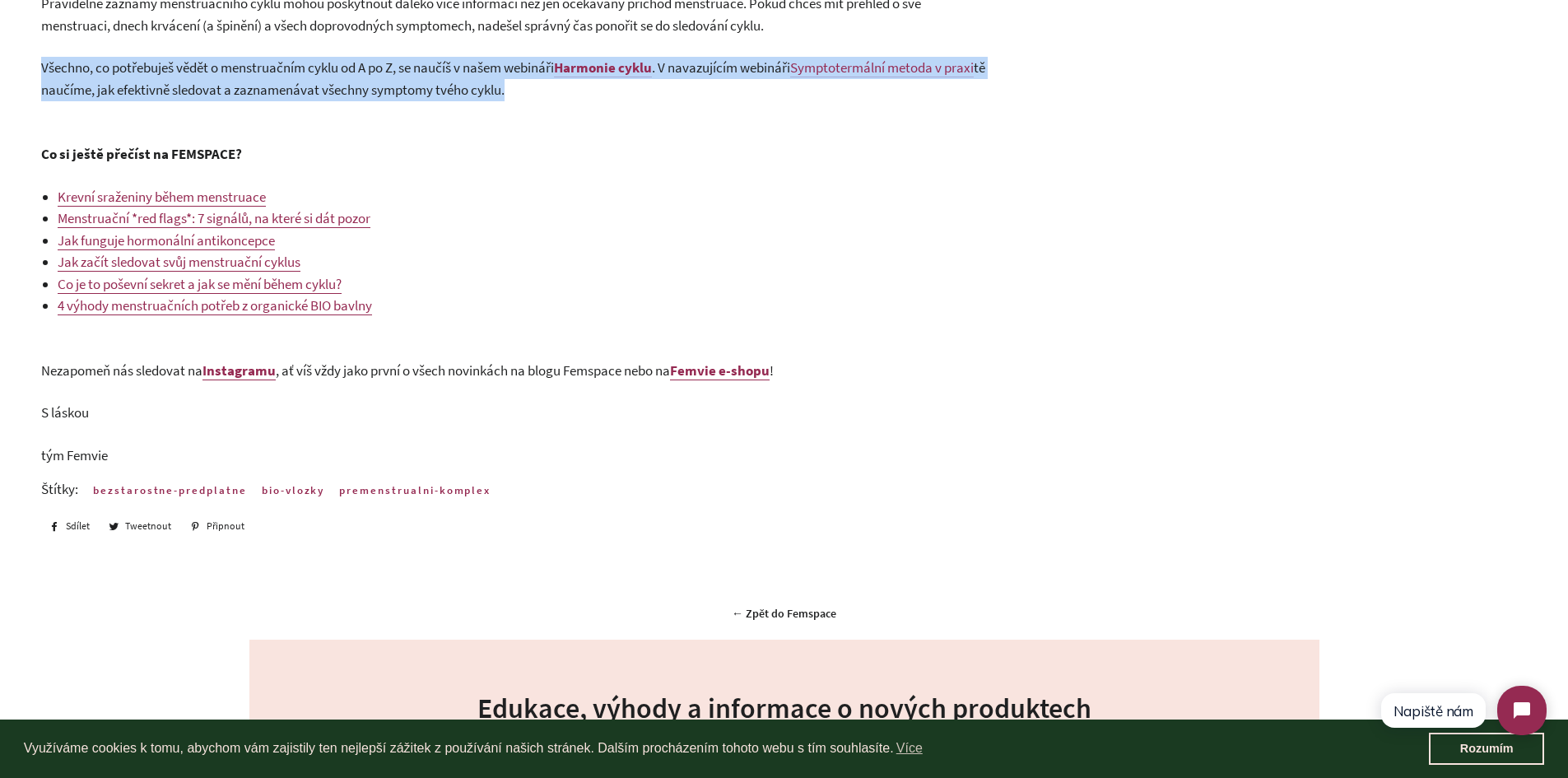
scroll to position [2799, 0]
